Goal: Task Accomplishment & Management: Complete application form

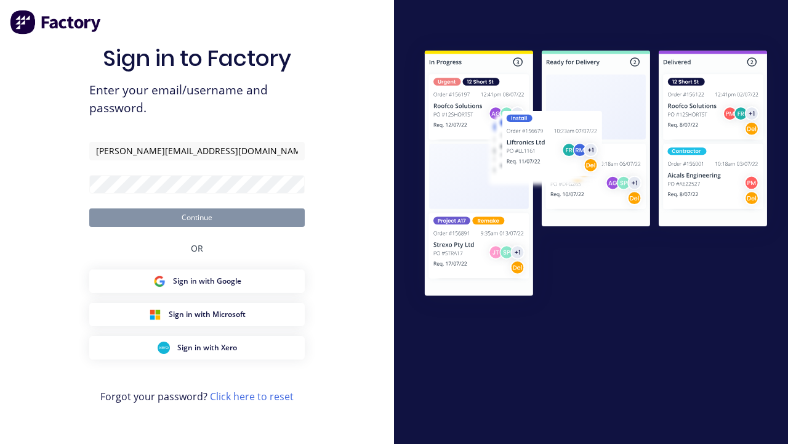
type input "[PERSON_NAME][EMAIL_ADDRESS][DOMAIN_NAME]"
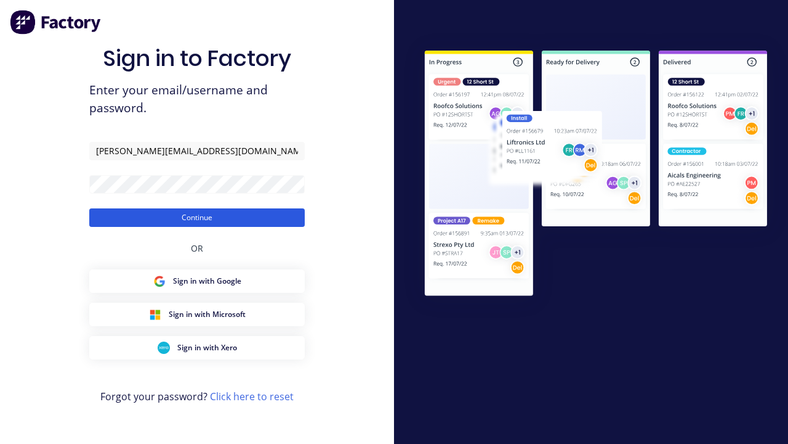
click at [197, 217] on button "Continue" at bounding box center [197, 217] width 216 height 18
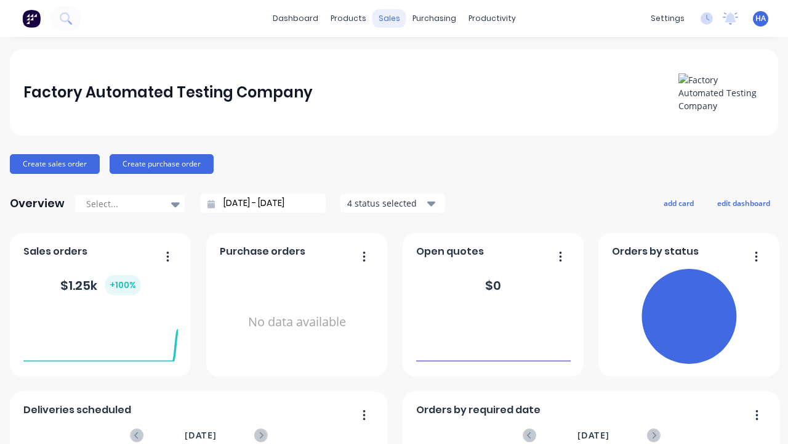
click at [389, 18] on div "sales" at bounding box center [390, 18] width 34 height 18
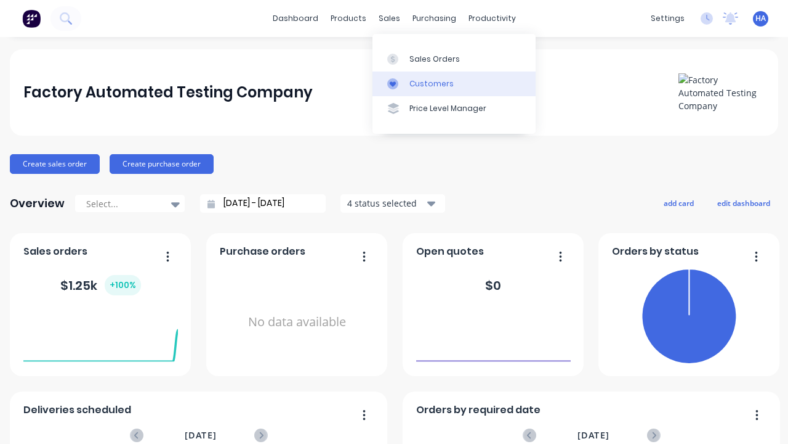
click at [454, 83] on link "Customers" at bounding box center [454, 83] width 163 height 25
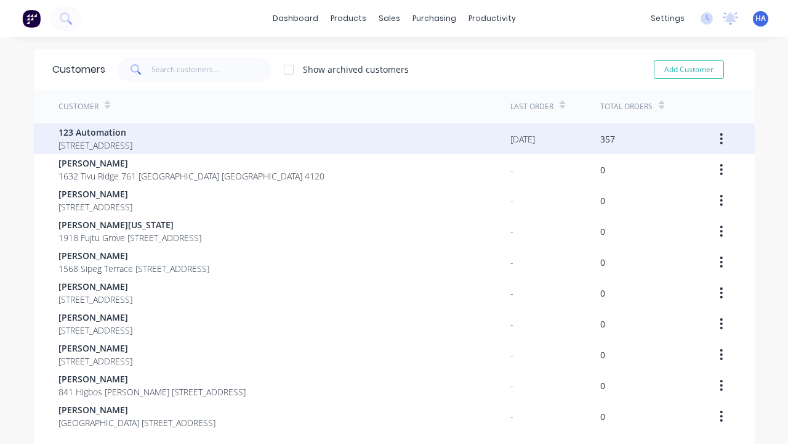
click at [132, 132] on span "123 Automation" at bounding box center [96, 132] width 74 height 13
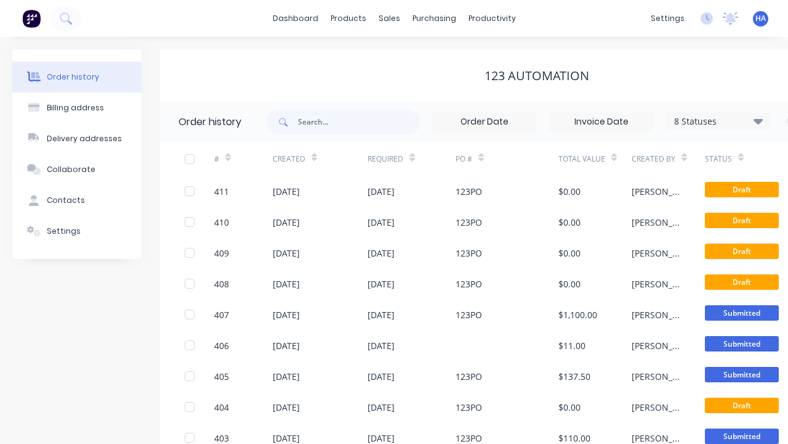
scroll to position [0, 126]
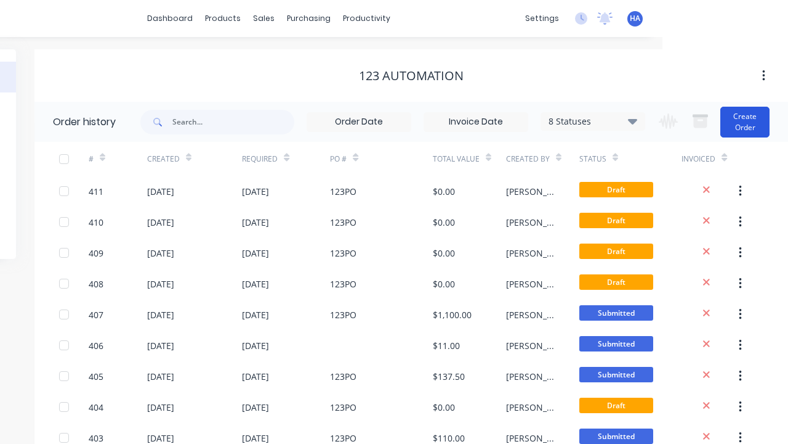
click at [745, 121] on button "Create Order" at bounding box center [745, 122] width 49 height 31
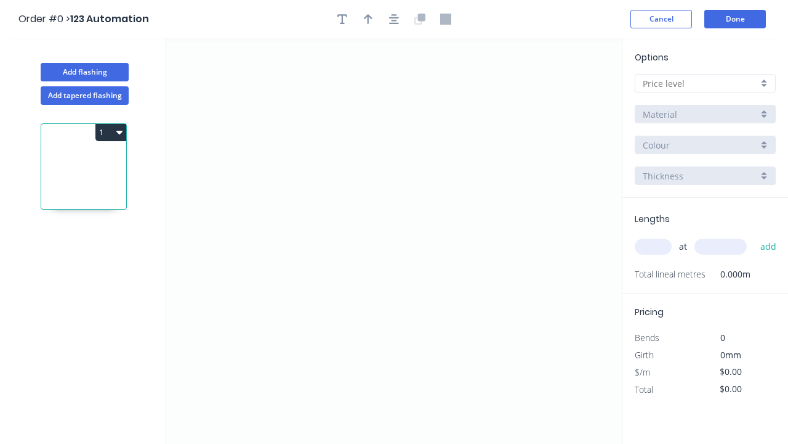
click at [228, 131] on icon "0" at bounding box center [394, 240] width 456 height 405
click at [444, 192] on icon "0" at bounding box center [394, 240] width 456 height 405
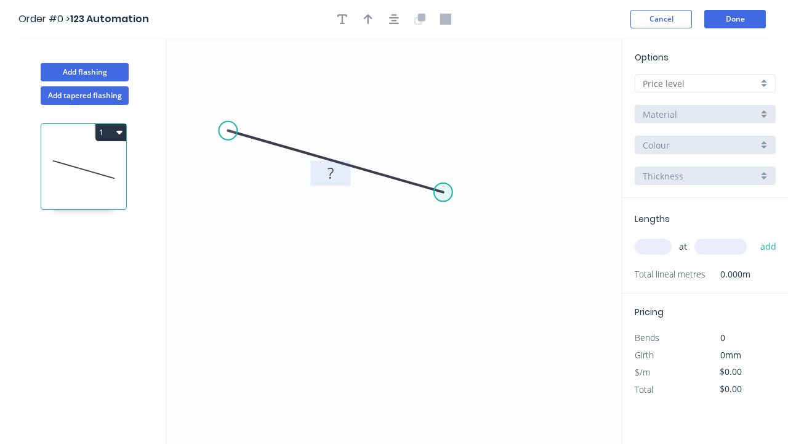
click at [330, 172] on tspan "?" at bounding box center [331, 173] width 6 height 20
click at [700, 83] on input "text" at bounding box center [700, 83] width 115 height 13
click at [705, 83] on input "text" at bounding box center [700, 83] width 115 height 13
type input "A"
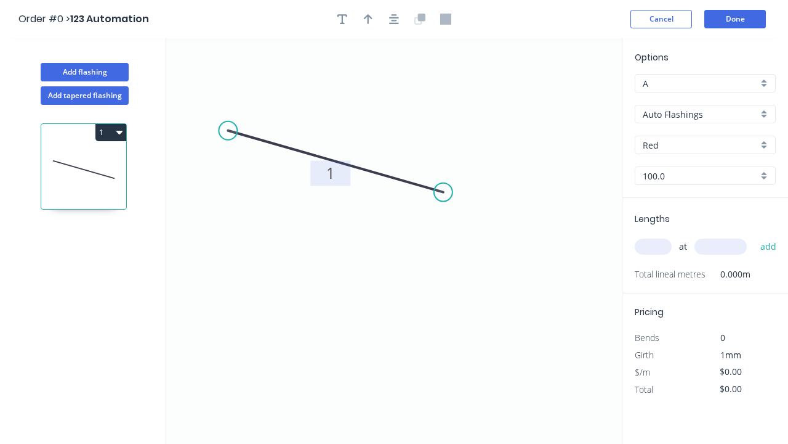
type input "$10.00"
click at [654, 246] on input "text" at bounding box center [653, 246] width 37 height 16
type input "1"
click at [721, 246] on input "text" at bounding box center [721, 246] width 52 height 16
type input "1000"
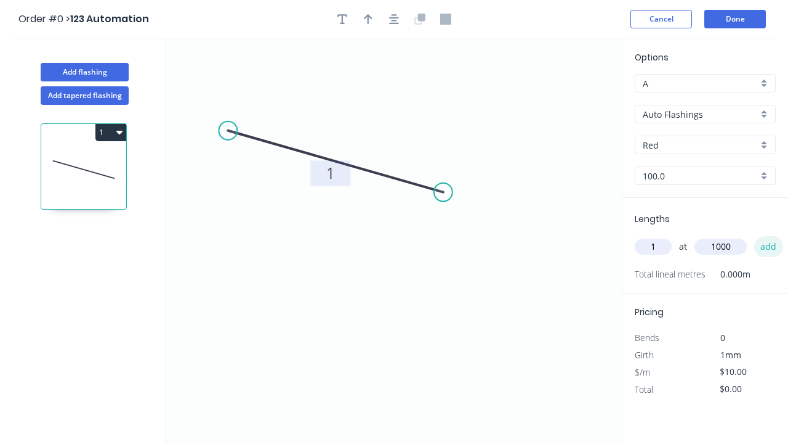
click at [769, 246] on button "add" at bounding box center [769, 246] width 29 height 21
type input "$10.00"
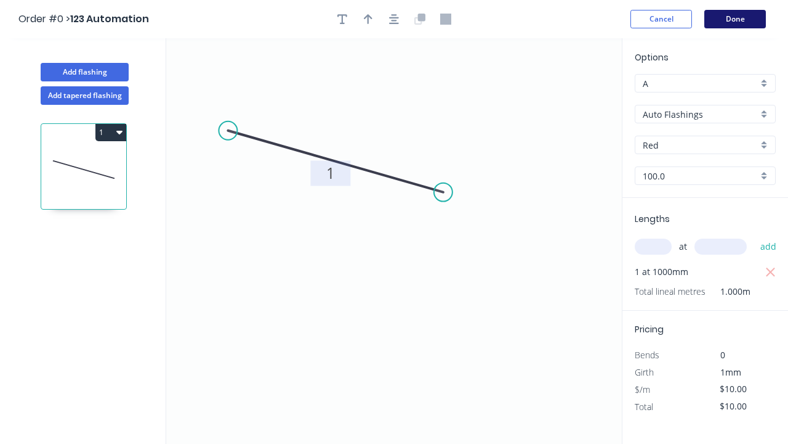
click at [735, 19] on button "Done" at bounding box center [736, 19] width 62 height 18
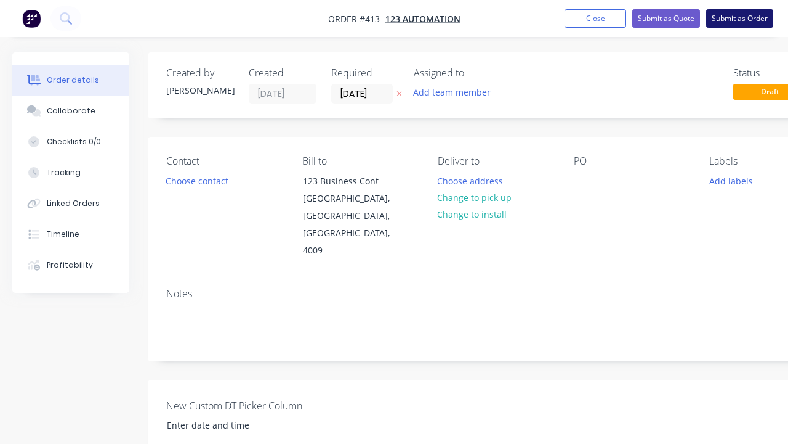
click at [740, 18] on button "Submit as Order" at bounding box center [740, 18] width 67 height 18
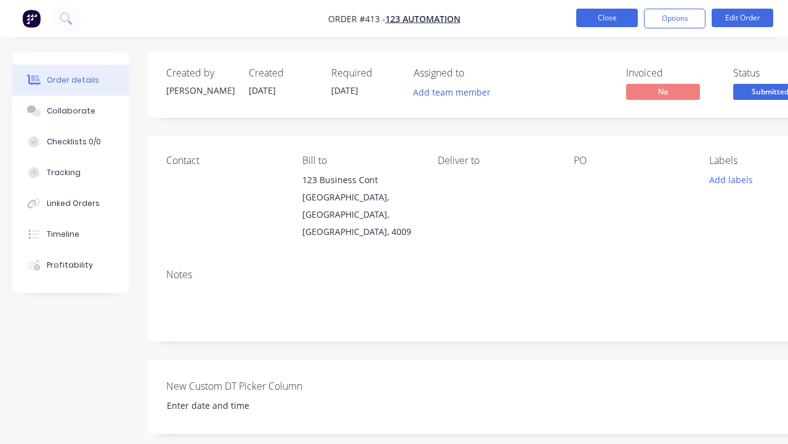
click at [607, 18] on button "Close" at bounding box center [608, 18] width 62 height 18
